Goal: Information Seeking & Learning: Learn about a topic

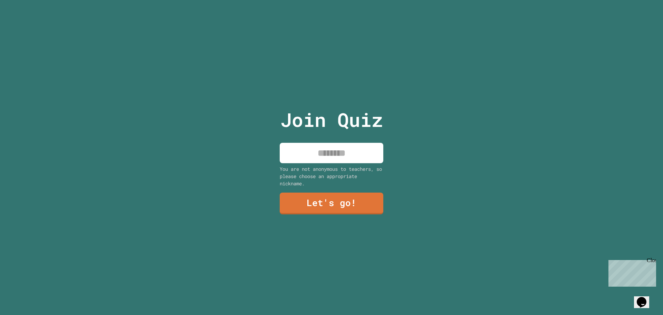
click at [345, 152] on input at bounding box center [332, 153] width 104 height 20
click at [331, 148] on input at bounding box center [332, 153] width 104 height 20
type input "*****"
click at [317, 193] on link "Let's go!" at bounding box center [332, 202] width 102 height 23
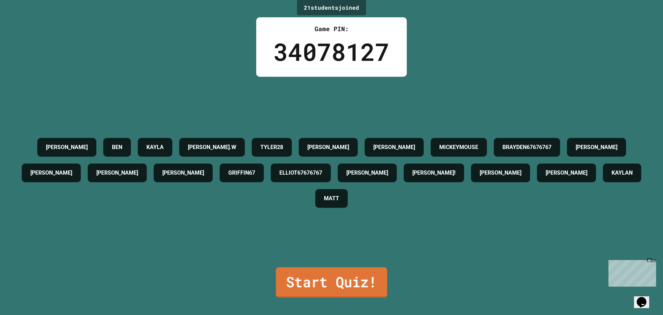
click at [349, 282] on link "Start Quiz!" at bounding box center [331, 282] width 111 height 30
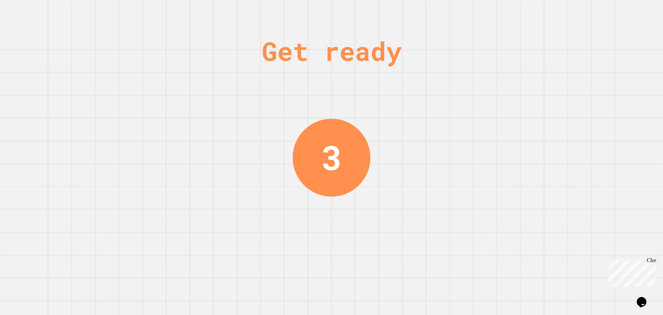
click at [653, 259] on div "Close" at bounding box center [651, 261] width 9 height 9
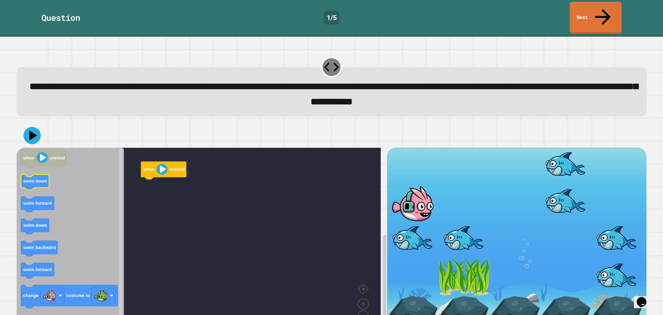
click at [34, 174] on icon "Blockly Workspace" at bounding box center [35, 182] width 28 height 16
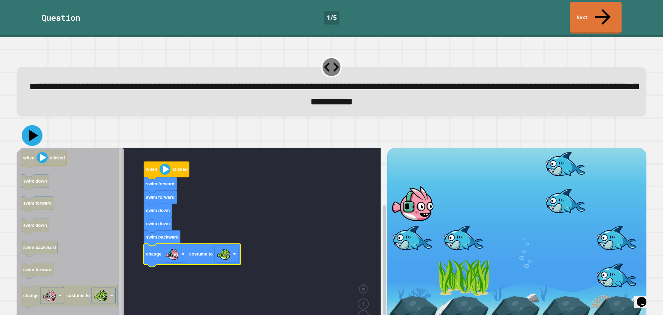
click at [31, 126] on icon at bounding box center [32, 135] width 21 height 21
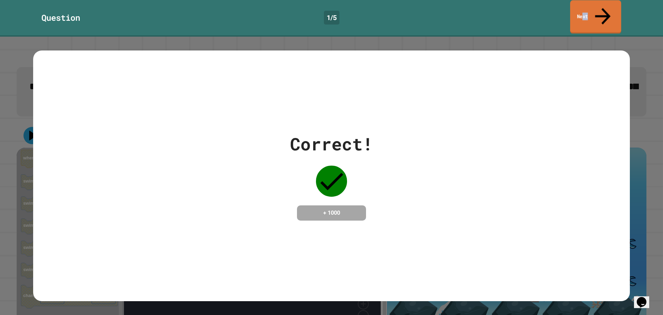
click at [591, 12] on link "Next" at bounding box center [595, 17] width 51 height 34
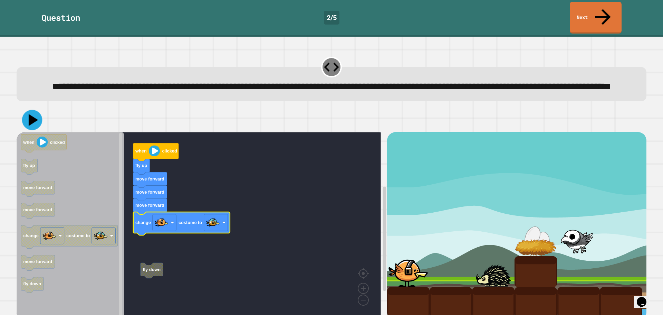
click at [32, 119] on icon at bounding box center [33, 120] width 9 height 12
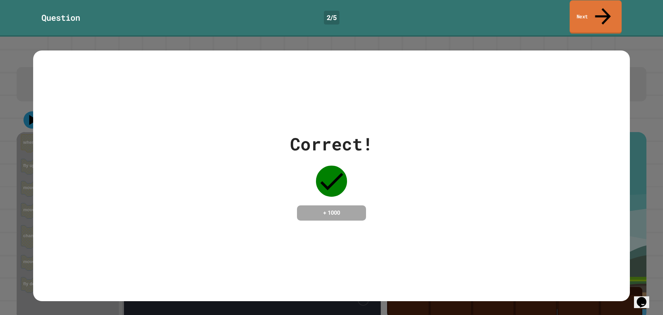
click at [590, 7] on link "Next" at bounding box center [596, 17] width 52 height 34
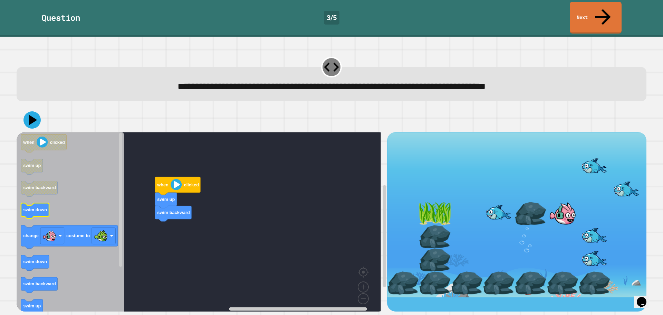
click at [35, 207] on text "swim down" at bounding box center [35, 209] width 24 height 5
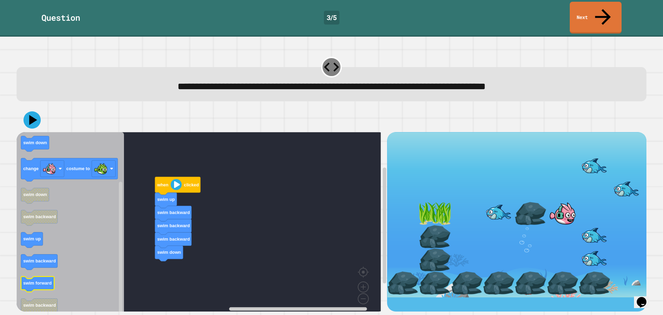
click at [44, 281] on text "swim forward" at bounding box center [37, 283] width 29 height 5
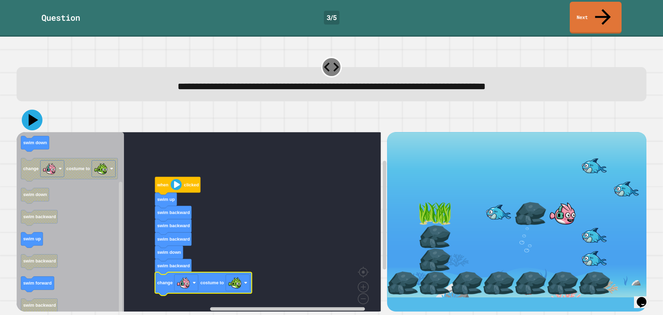
click at [36, 110] on icon at bounding box center [32, 120] width 21 height 21
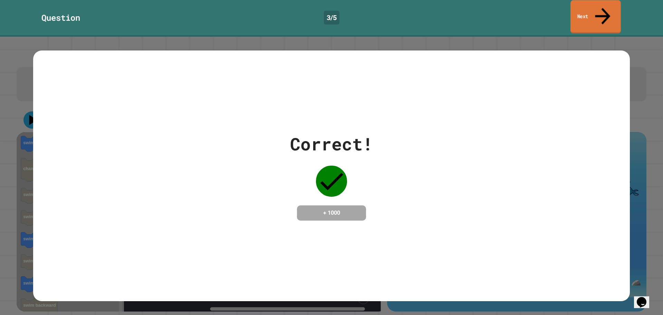
click at [600, 8] on icon at bounding box center [602, 16] width 23 height 25
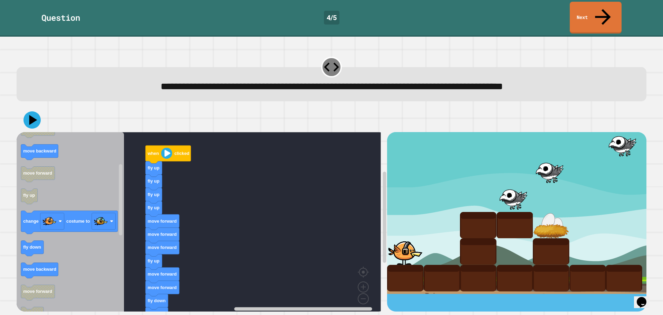
click at [157, 231] on div "when clicked fly up fly up fly up fly up move forward move forward move forward…" at bounding box center [202, 221] width 371 height 179
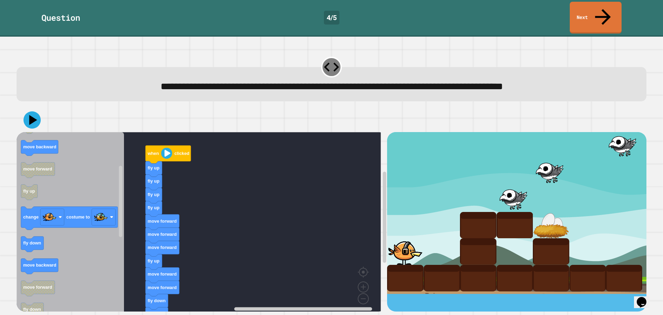
click at [230, 176] on rect "Blockly Workspace" at bounding box center [199, 224] width 364 height 184
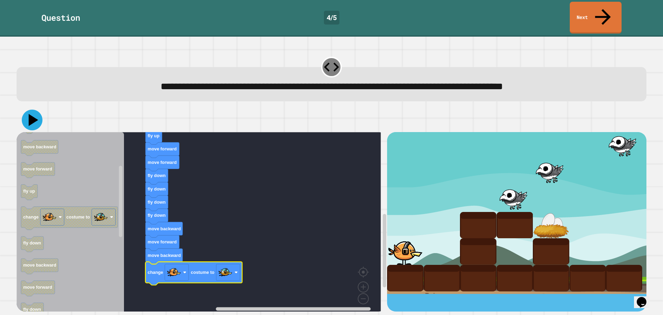
click at [37, 110] on icon at bounding box center [32, 120] width 21 height 21
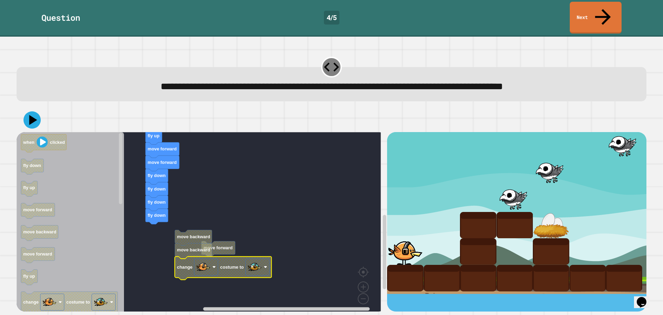
click at [231, 240] on rect "Blockly Workspace" at bounding box center [199, 224] width 364 height 184
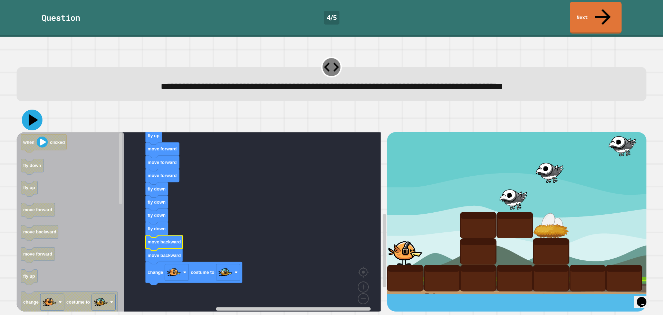
click at [30, 114] on icon at bounding box center [34, 120] width 10 height 12
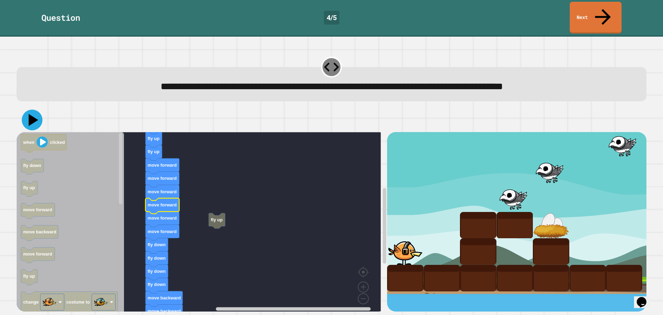
click at [33, 114] on icon at bounding box center [34, 120] width 10 height 12
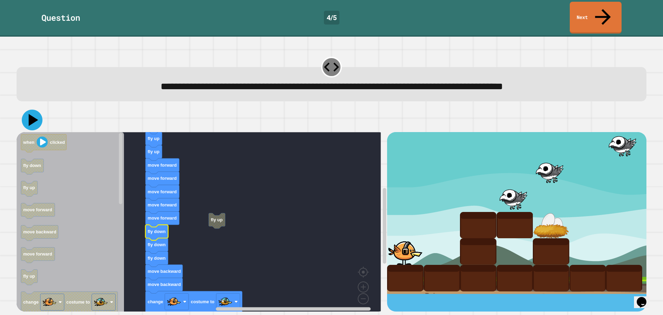
click at [34, 110] on icon at bounding box center [32, 120] width 21 height 21
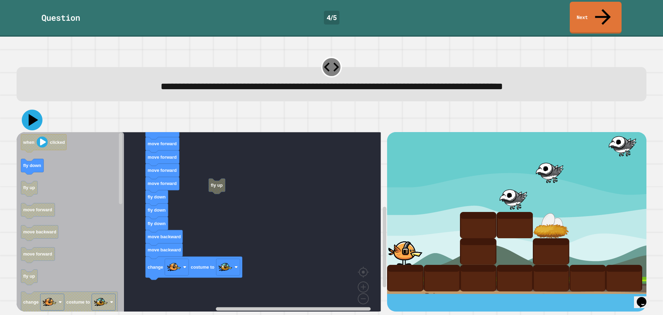
click at [28, 110] on icon at bounding box center [32, 120] width 21 height 21
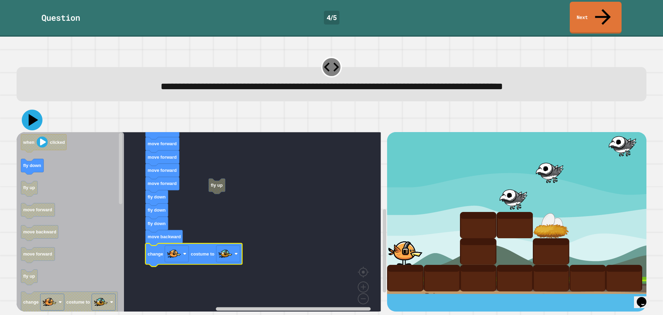
click at [36, 110] on icon at bounding box center [32, 120] width 21 height 21
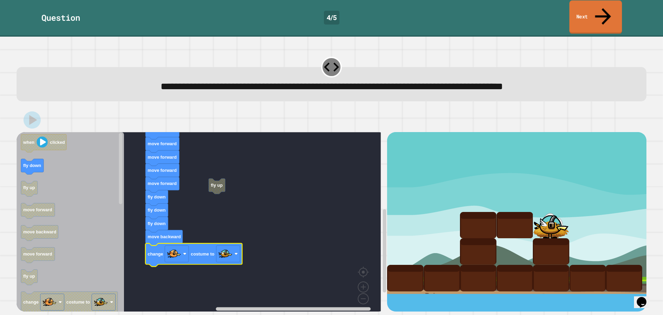
click at [581, 8] on link "Next" at bounding box center [596, 17] width 53 height 34
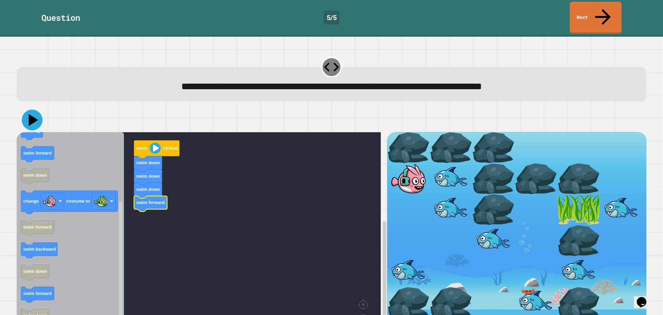
click at [30, 114] on icon at bounding box center [34, 120] width 10 height 12
click at [38, 110] on icon at bounding box center [32, 120] width 21 height 21
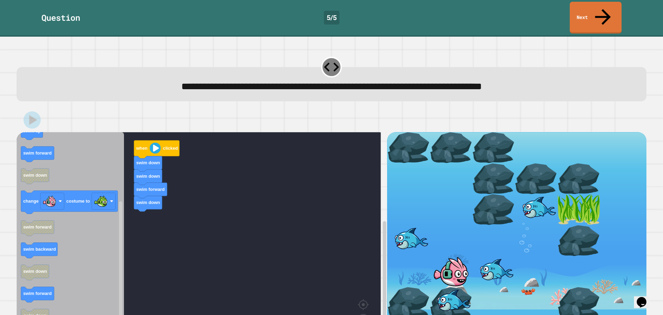
click at [117, 205] on icon "when clicked swim forward swim backward swim up swim up swim forward swim down …" at bounding box center [70, 240] width 107 height 217
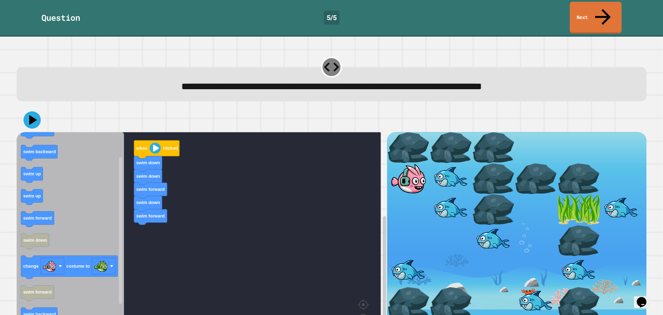
click at [102, 195] on icon "when clicked swim forward swim backward swim up swim up swim forward swim down …" at bounding box center [70, 240] width 107 height 217
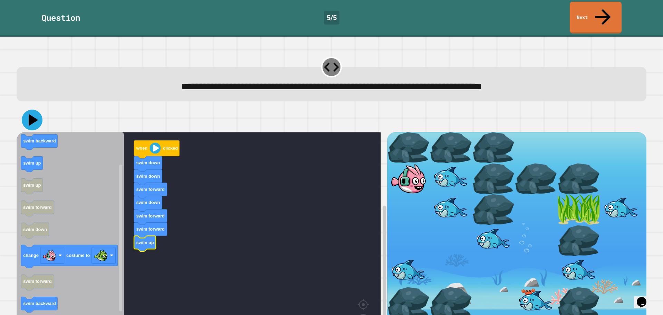
click at [28, 110] on icon at bounding box center [32, 120] width 21 height 21
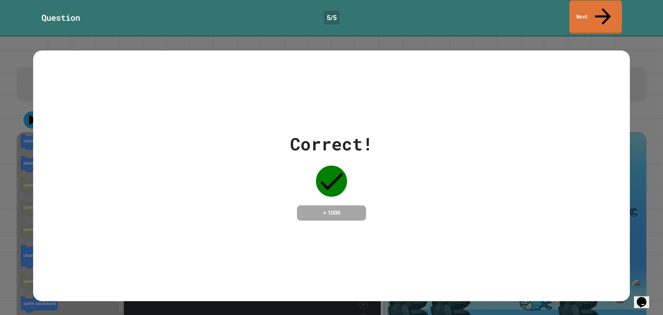
click at [605, 8] on icon at bounding box center [603, 16] width 16 height 17
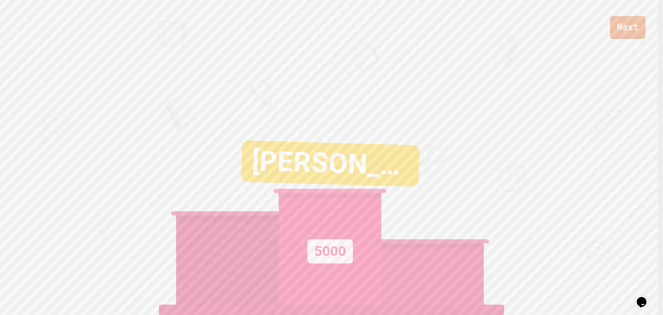
click at [640, 28] on link "Next" at bounding box center [628, 27] width 36 height 23
